Goal: Information Seeking & Learning: Learn about a topic

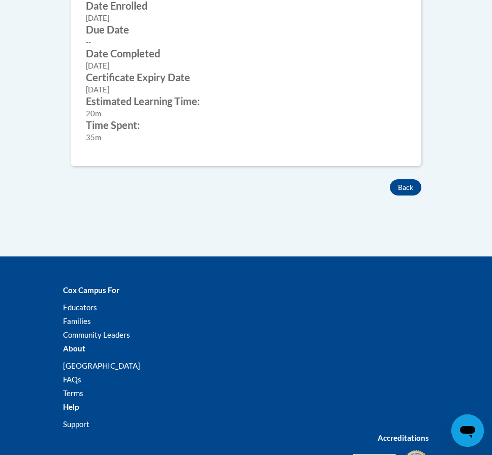
scroll to position [552, 0]
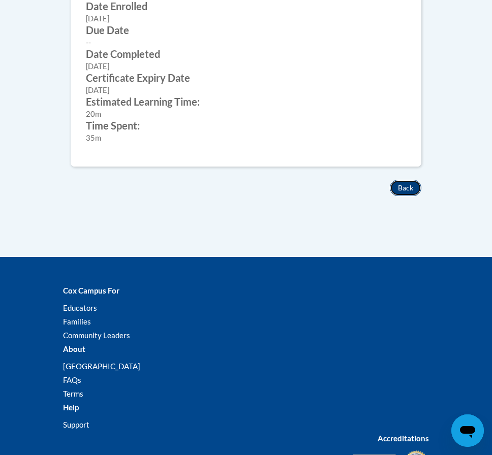
click at [407, 188] on button "Back" at bounding box center [406, 188] width 32 height 16
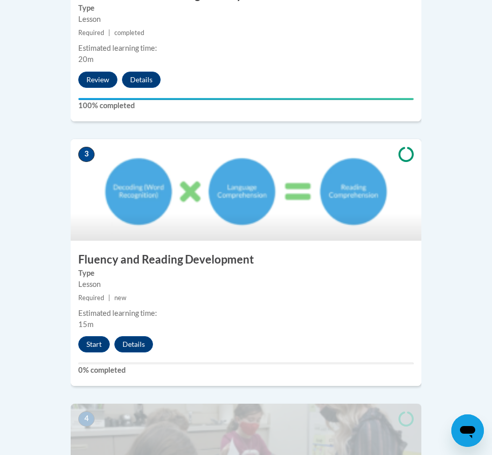
scroll to position [813, 0]
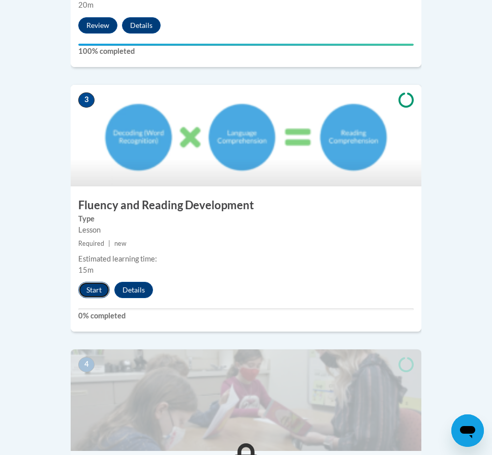
click at [103, 282] on button "Start" at bounding box center [94, 290] width 32 height 16
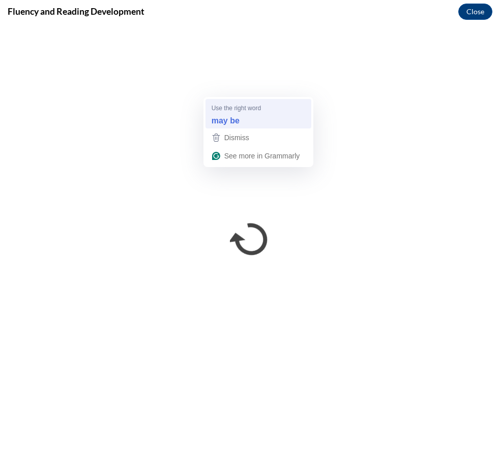
click at [264, 120] on div "may be" at bounding box center [258, 120] width 98 height 16
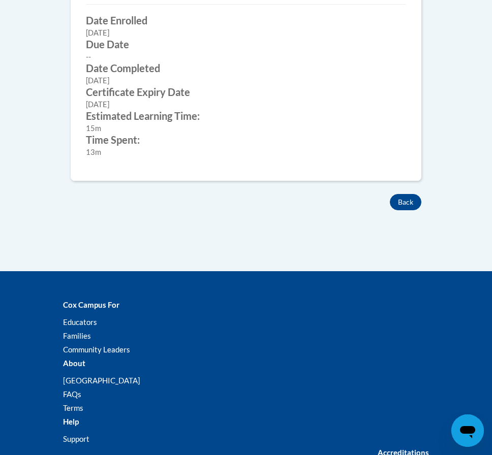
scroll to position [610, 0]
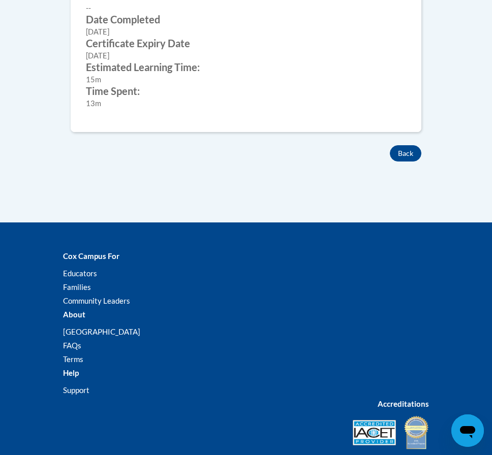
click at [396, 151] on button "Back" at bounding box center [406, 153] width 32 height 16
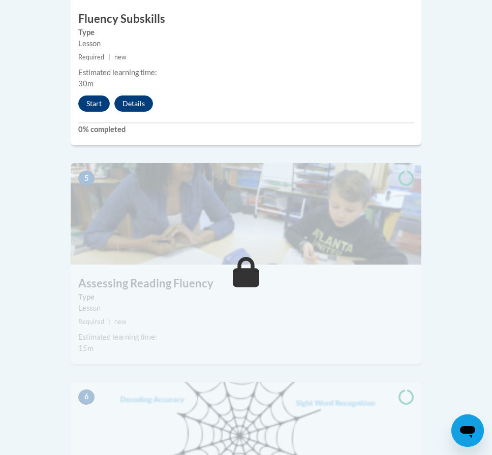
scroll to position [1271, 0]
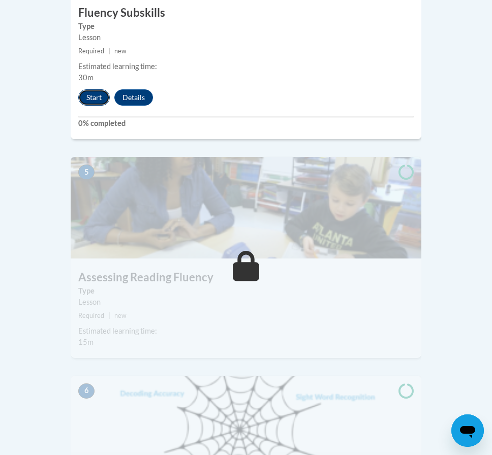
click at [87, 89] on button "Start" at bounding box center [94, 97] width 32 height 16
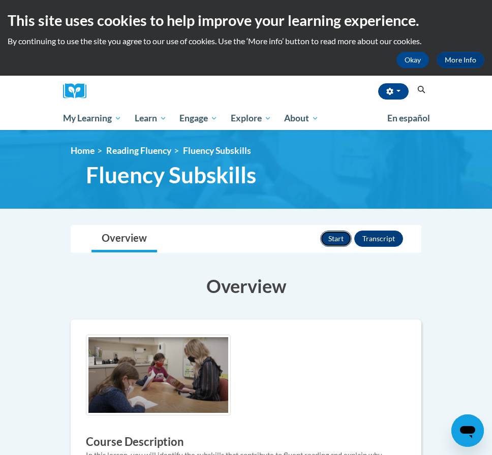
click at [332, 242] on button "Start" at bounding box center [336, 239] width 32 height 16
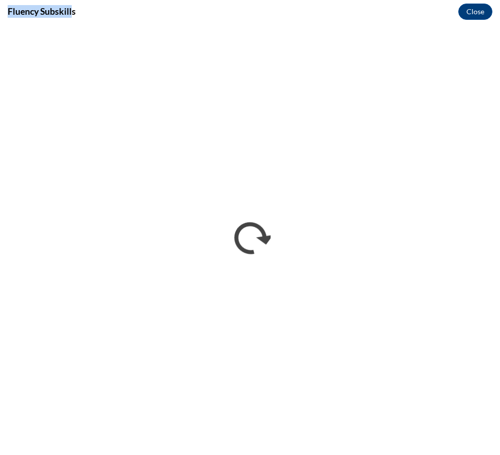
drag, startPoint x: 73, startPoint y: 13, endPoint x: 0, endPoint y: 16, distance: 73.3
click at [0, 16] on div "Fluency Subskills Close" at bounding box center [250, 11] width 500 height 23
drag, startPoint x: 2, startPoint y: 16, endPoint x: 111, endPoint y: 16, distance: 108.8
click at [111, 16] on div "Fluency Subskills Close" at bounding box center [250, 11] width 500 height 23
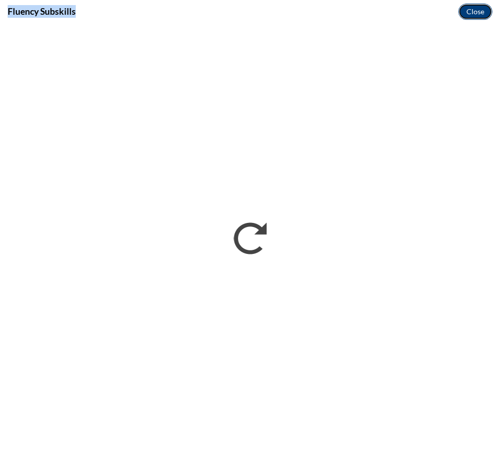
click at [478, 14] on button "Close" at bounding box center [475, 12] width 34 height 16
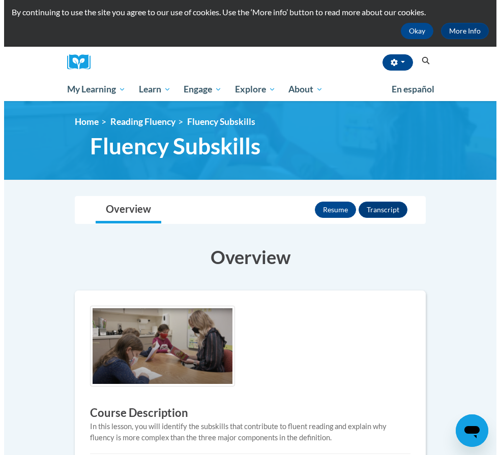
scroll to position [30, 0]
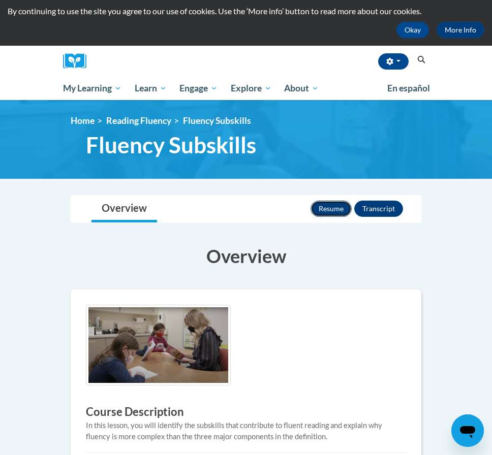
click at [331, 213] on button "Resume" at bounding box center [331, 209] width 41 height 16
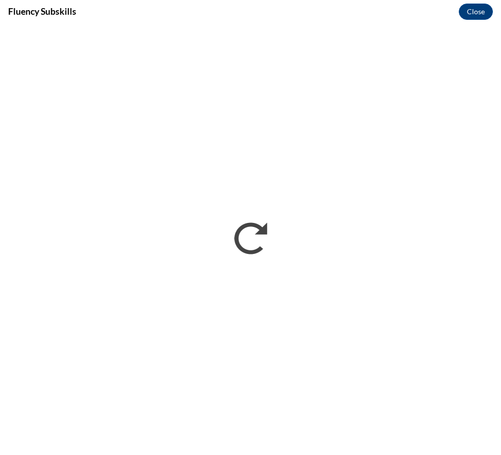
scroll to position [0, 0]
